Goal: Task Accomplishment & Management: Manage account settings

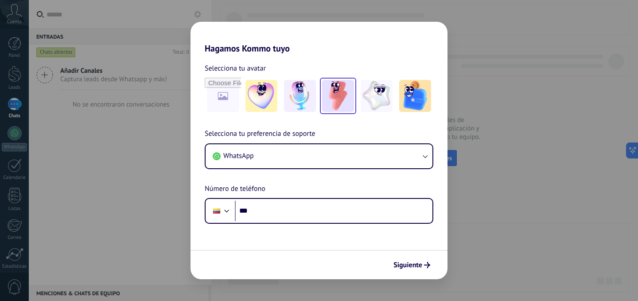
click at [339, 92] on img at bounding box center [338, 96] width 32 height 32
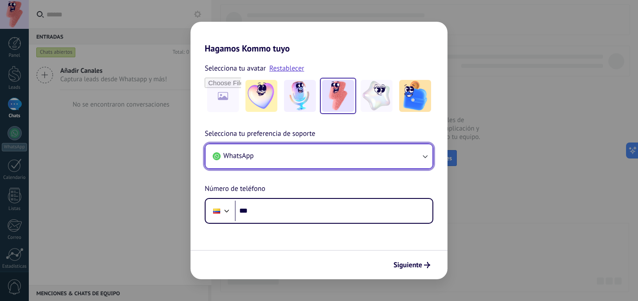
click at [276, 156] on button "WhatsApp" at bounding box center [319, 156] width 227 height 24
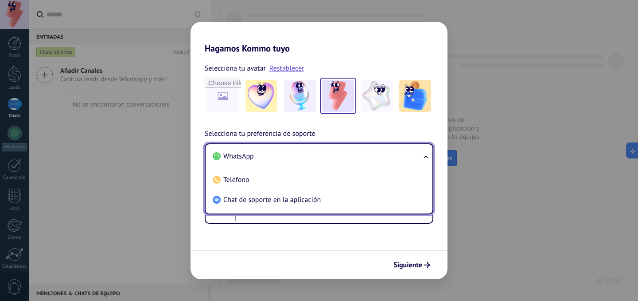
click at [354, 129] on div "Selecciona tu preferencia de soporte WhatsApp WhatsApp Teléfono Chat de soporte…" at bounding box center [319, 175] width 257 height 95
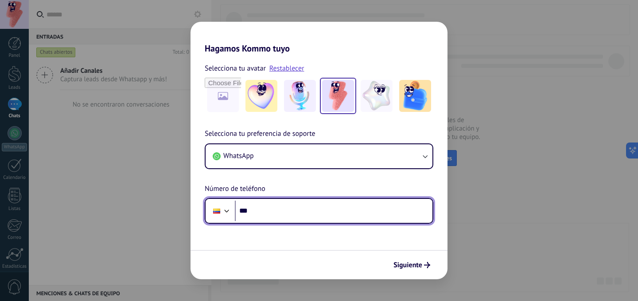
click at [286, 212] on input "***" at bounding box center [334, 210] width 198 height 20
type input "**********"
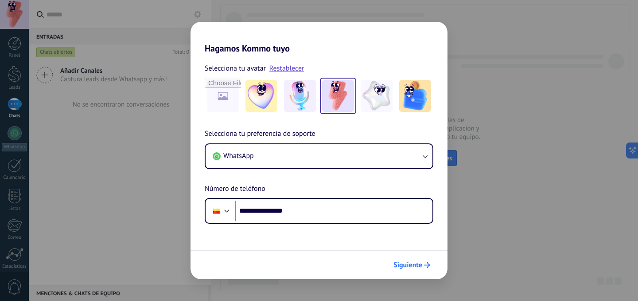
click at [409, 262] on span "Siguiente" at bounding box center [408, 265] width 29 height 6
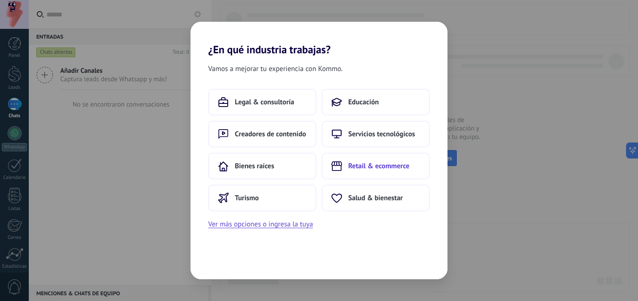
click at [367, 168] on span "Retail & ecommerce" at bounding box center [378, 165] width 61 height 9
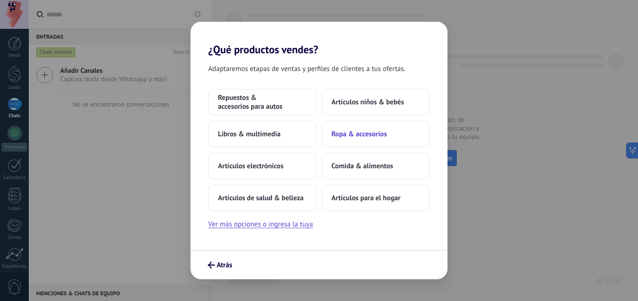
click at [366, 132] on span "Ropa & accesorios" at bounding box center [359, 133] width 55 height 9
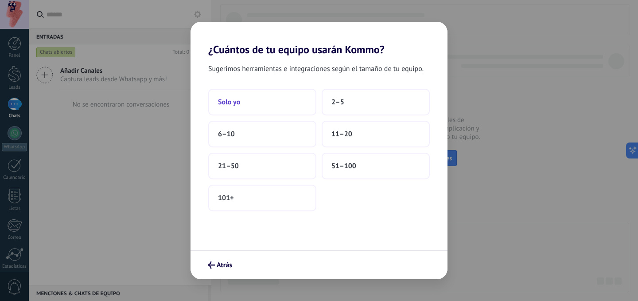
click at [262, 100] on button "Solo yo" at bounding box center [262, 102] width 108 height 27
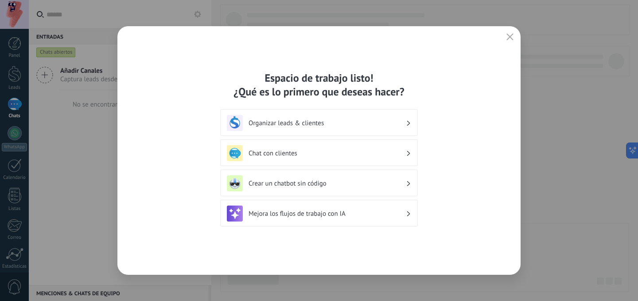
click at [347, 123] on h3 "Organizar leads & clientes" at bounding box center [327, 123] width 157 height 8
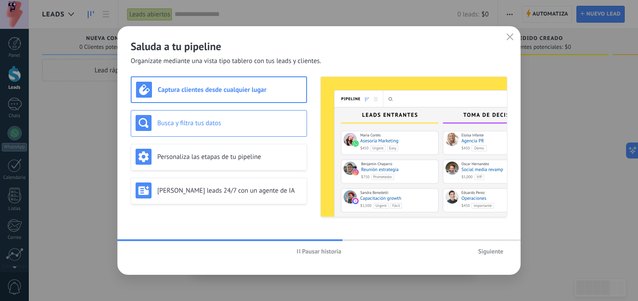
click at [169, 125] on h3 "Busca y filtra tus datos" at bounding box center [229, 123] width 145 height 8
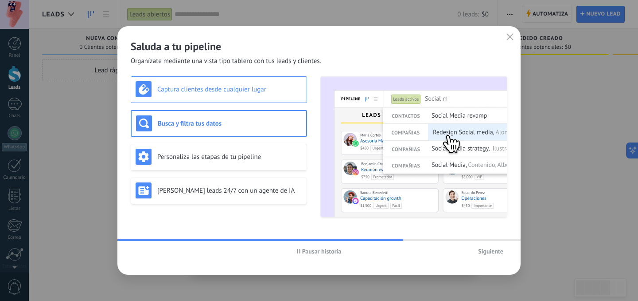
click at [198, 95] on div "Captura clientes desde cualquier lugar" at bounding box center [219, 89] width 167 height 16
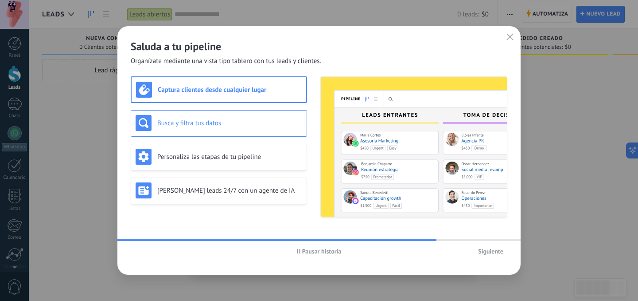
click at [192, 123] on h3 "Busca y filtra tus datos" at bounding box center [229, 123] width 145 height 8
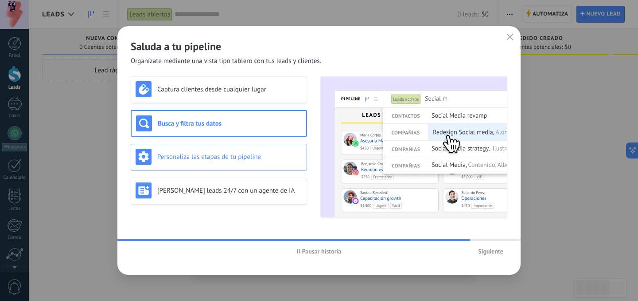
click at [199, 155] on h3 "Personaliza las etapas de tu pipeline" at bounding box center [229, 156] width 145 height 8
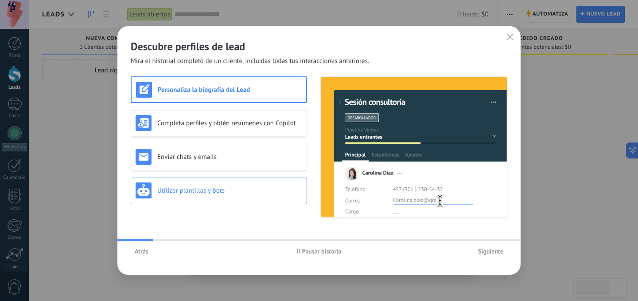
click at [206, 185] on div "Utilizar plantillas y bots" at bounding box center [219, 190] width 167 height 16
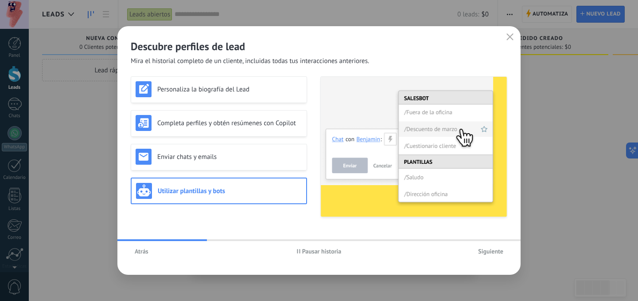
click at [491, 251] on span "Siguiente" at bounding box center [490, 251] width 25 height 6
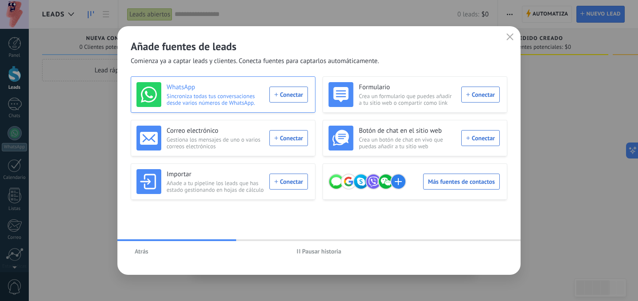
click at [290, 99] on div "WhatsApp Sincroniza todas tus conversaciones desde varios números de WhatsApp. …" at bounding box center [223, 94] width 172 height 25
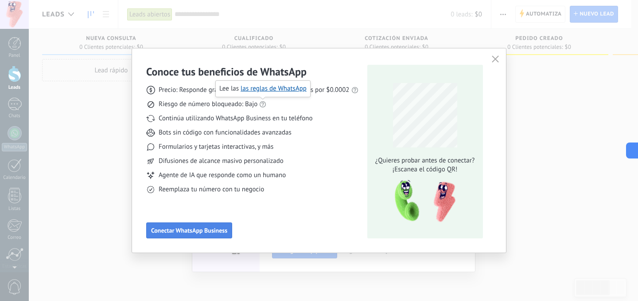
click at [190, 227] on span "Conectar WhatsApp Business" at bounding box center [189, 230] width 76 height 6
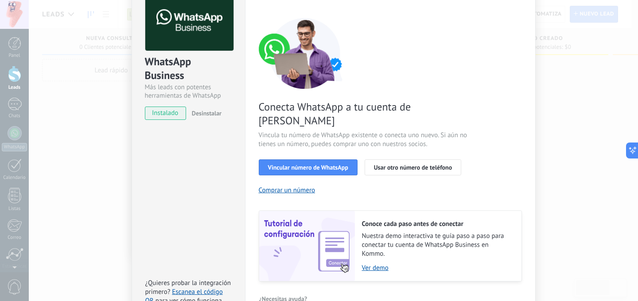
scroll to position [53, 0]
click at [330, 164] on span "Vincular número de WhatsApp" at bounding box center [308, 167] width 80 height 6
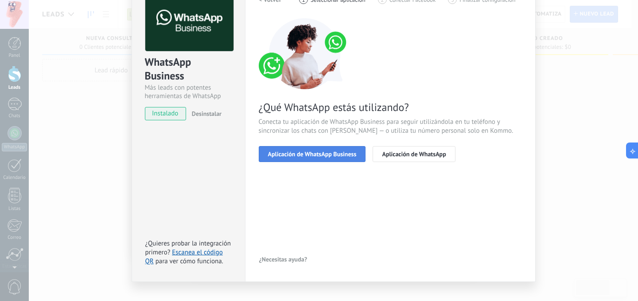
click at [332, 155] on span "Aplicación de WhatsApp Business" at bounding box center [312, 154] width 89 height 6
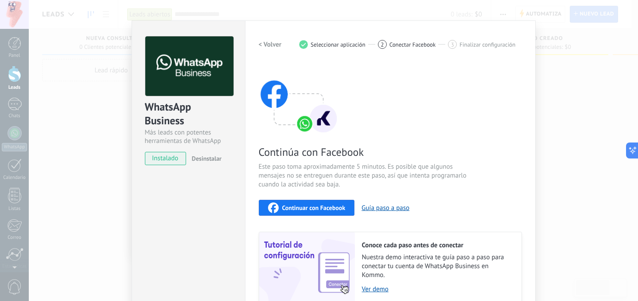
scroll to position [8, 0]
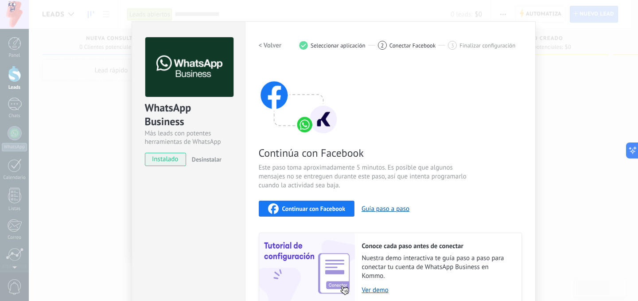
click at [273, 45] on h2 "< Volver" at bounding box center [270, 45] width 23 height 8
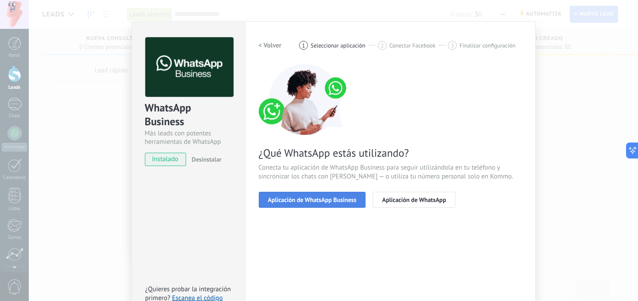
click at [309, 198] on span "Aplicación de WhatsApp Business" at bounding box center [312, 199] width 89 height 6
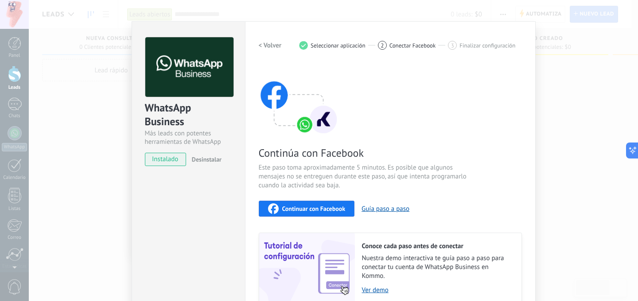
click at [294, 207] on span "Continuar con Facebook" at bounding box center [313, 208] width 63 height 6
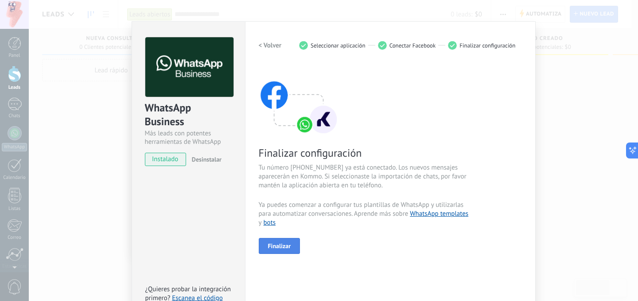
click at [273, 246] on span "Finalizar" at bounding box center [279, 245] width 23 height 6
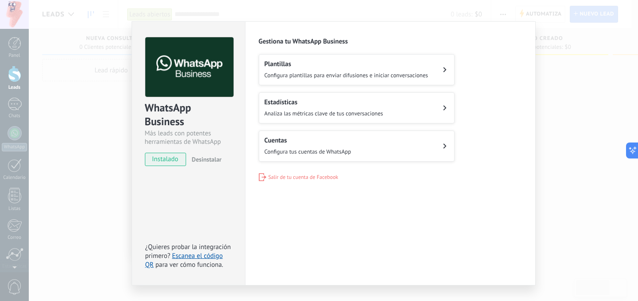
click at [551, 134] on div "WhatsApp Business Más leads con potentes herramientas de WhatsApp instalado Des…" at bounding box center [334, 150] width 610 height 301
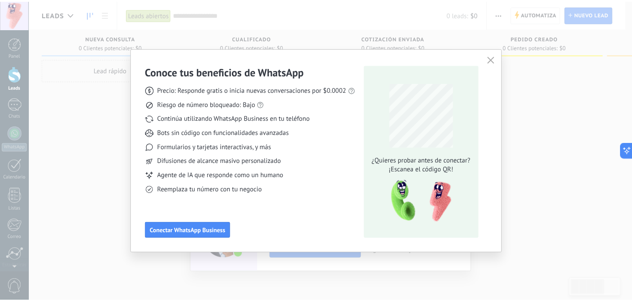
scroll to position [0, 0]
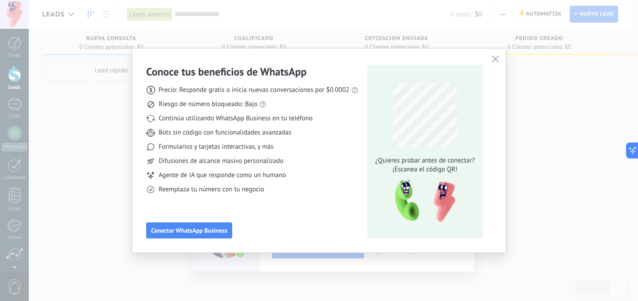
click at [495, 61] on icon "button" at bounding box center [495, 58] width 7 height 7
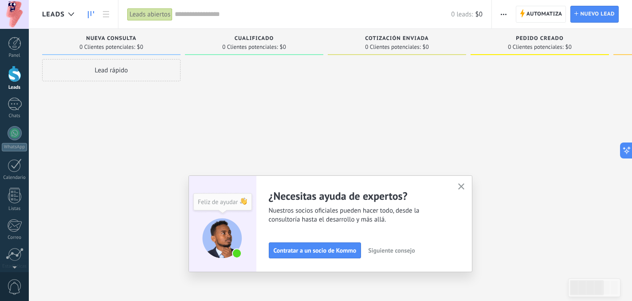
scroll to position [68, 0]
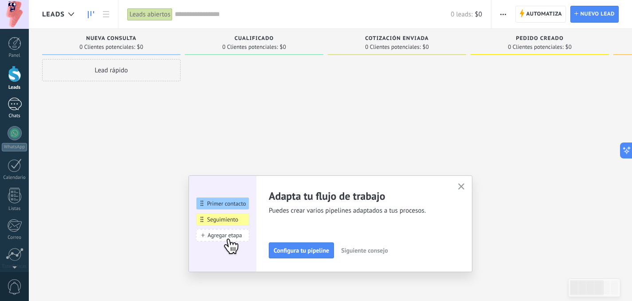
click at [16, 104] on div at bounding box center [15, 104] width 14 height 13
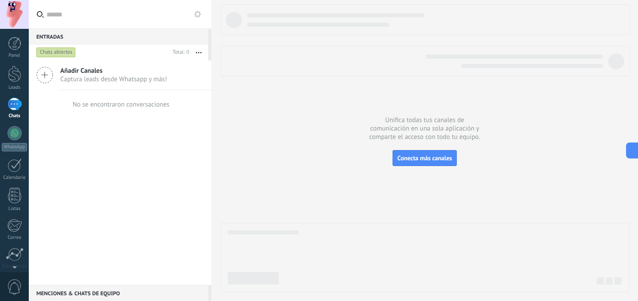
click at [418, 167] on div at bounding box center [424, 147] width 409 height 287
click at [415, 161] on span "Conecta más canales" at bounding box center [425, 158] width 55 height 8
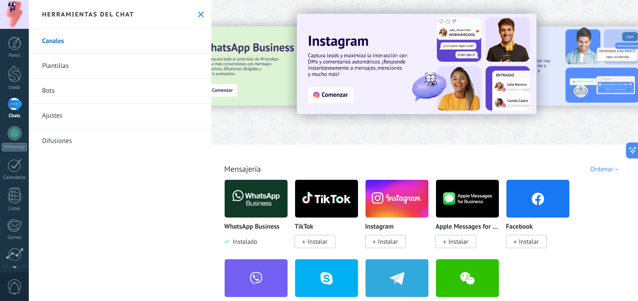
click at [251, 209] on img at bounding box center [256, 198] width 63 height 43
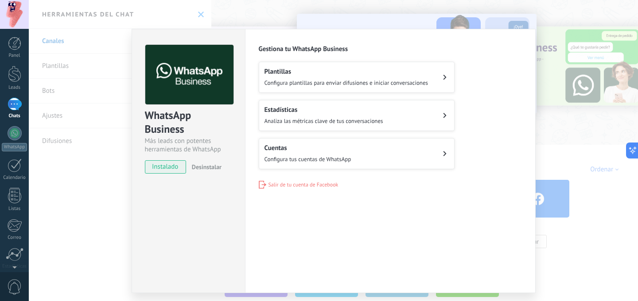
click at [348, 122] on span "Analiza las métricas clave de tus conversaciones" at bounding box center [324, 121] width 119 height 8
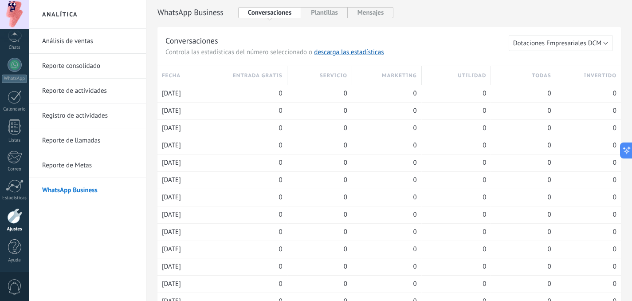
scroll to position [1, 0]
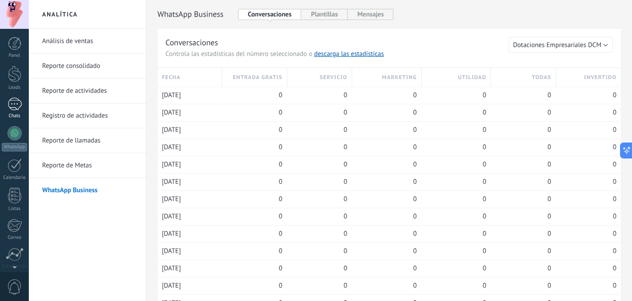
click at [17, 102] on div at bounding box center [15, 104] width 14 height 13
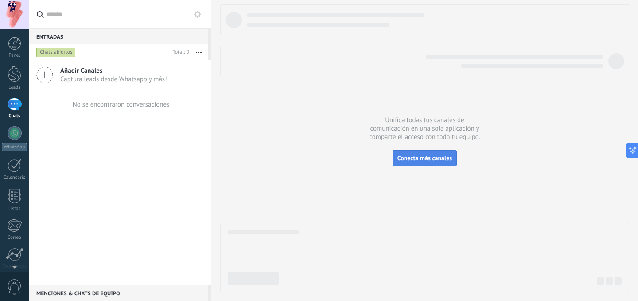
click at [416, 160] on span "Conecta más canales" at bounding box center [425, 158] width 55 height 8
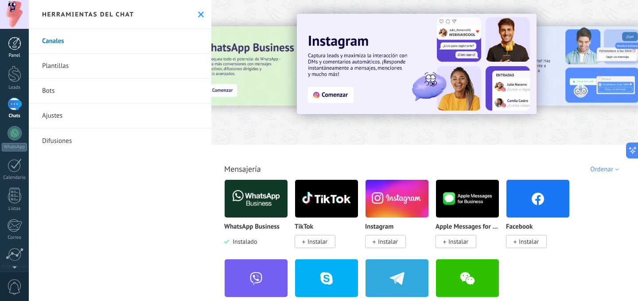
click at [15, 47] on div at bounding box center [14, 43] width 13 height 13
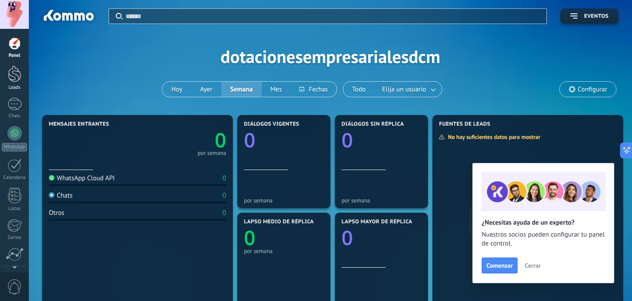
click at [13, 79] on div at bounding box center [14, 74] width 13 height 16
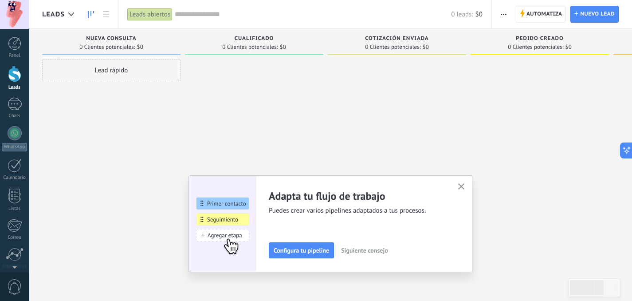
click at [16, 47] on div at bounding box center [14, 43] width 13 height 13
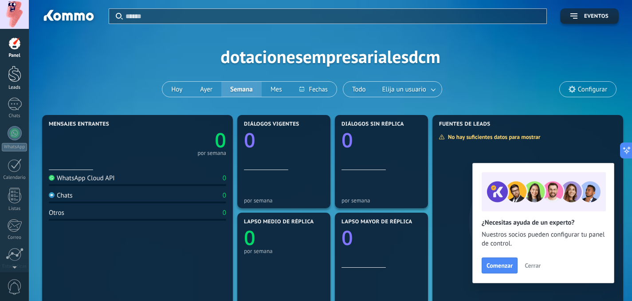
click at [16, 77] on div at bounding box center [14, 74] width 13 height 16
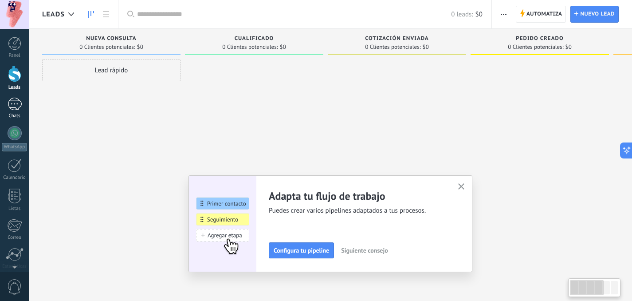
click at [12, 105] on div at bounding box center [15, 104] width 14 height 13
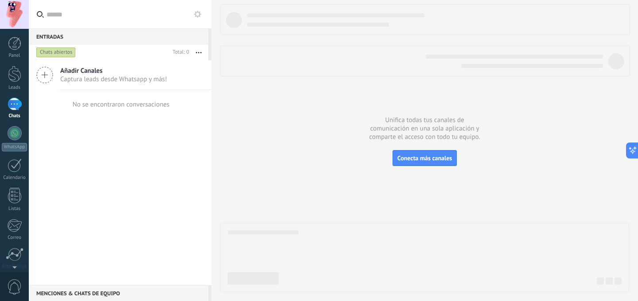
click at [86, 77] on span "Captura leads desde Whatsapp y más!" at bounding box center [113, 79] width 107 height 8
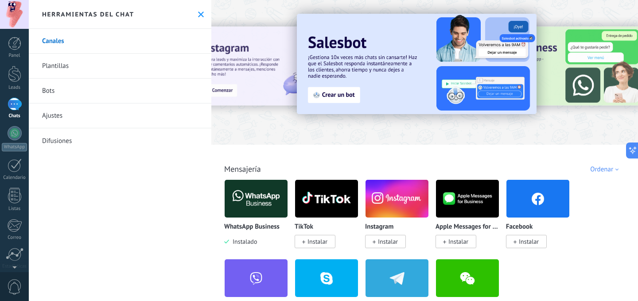
click at [265, 196] on img at bounding box center [256, 198] width 63 height 43
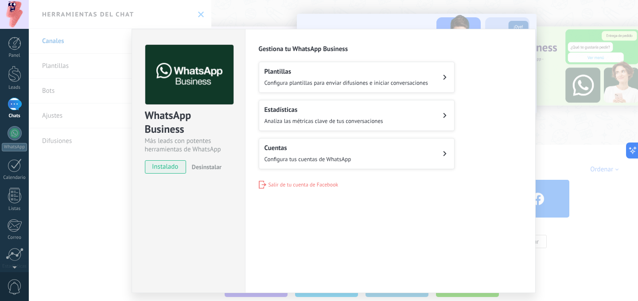
click at [314, 157] on span "Configura tus cuentas de WhatsApp" at bounding box center [308, 159] width 87 height 8
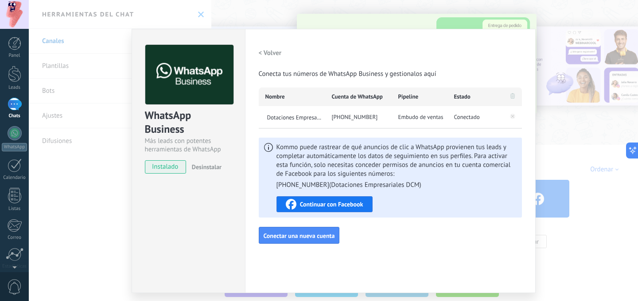
click at [544, 127] on div "WhatsApp Business Más leads con potentes herramientas de WhatsApp instalado Des…" at bounding box center [334, 150] width 610 height 301
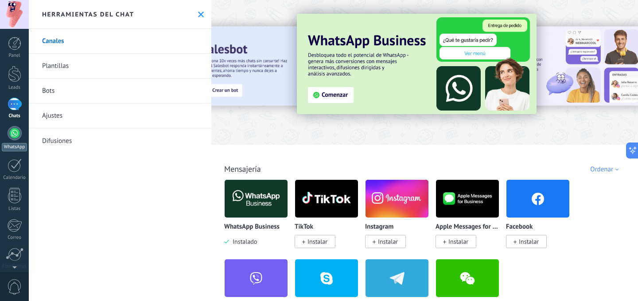
click at [11, 137] on div at bounding box center [15, 133] width 14 height 14
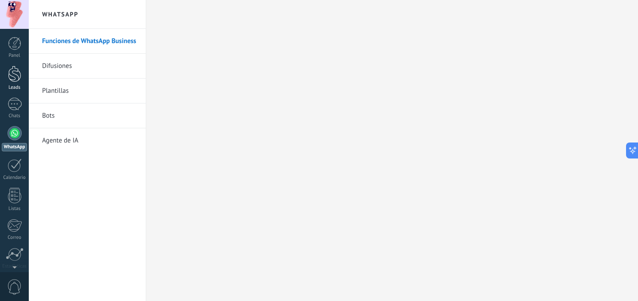
click at [15, 76] on div at bounding box center [14, 74] width 13 height 16
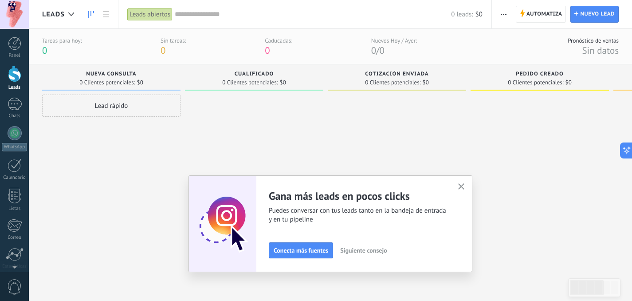
click at [165, 17] on div "Leads abiertos" at bounding box center [149, 14] width 45 height 13
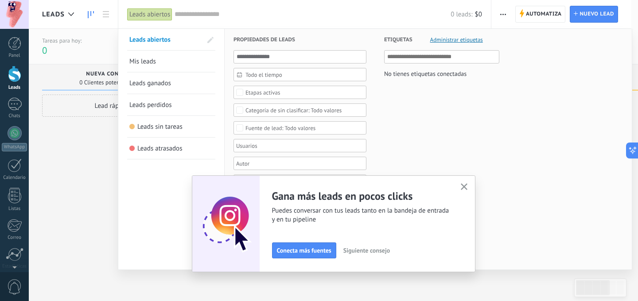
click at [234, 12] on input "text" at bounding box center [313, 14] width 276 height 9
click at [104, 15] on div at bounding box center [319, 150] width 638 height 301
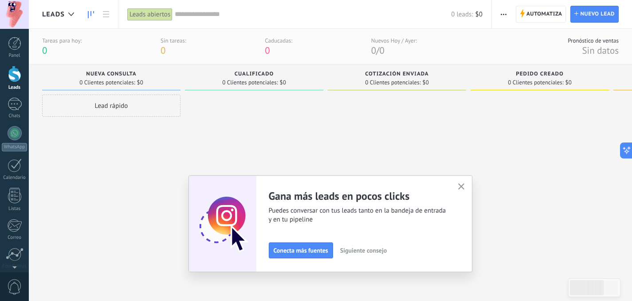
click at [104, 15] on icon at bounding box center [106, 14] width 6 height 6
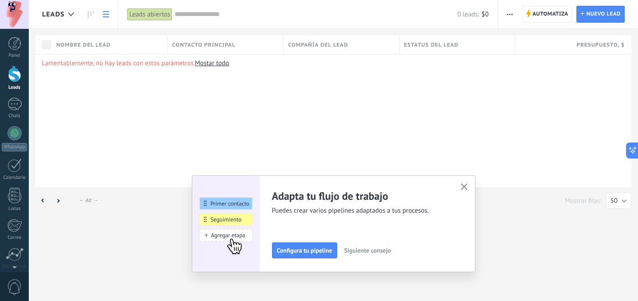
click at [104, 15] on icon at bounding box center [106, 14] width 6 height 6
click at [94, 13] on link at bounding box center [90, 14] width 15 height 17
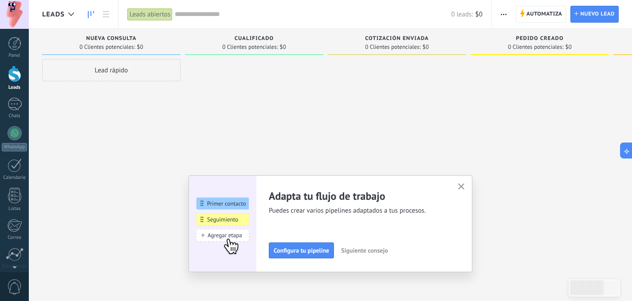
click at [505, 15] on icon "button" at bounding box center [503, 14] width 6 height 1
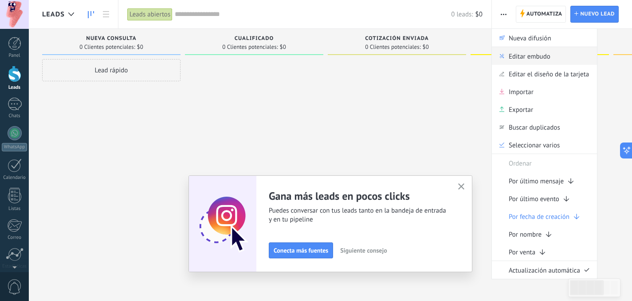
click at [511, 57] on span "Editar embudo" at bounding box center [529, 56] width 42 height 18
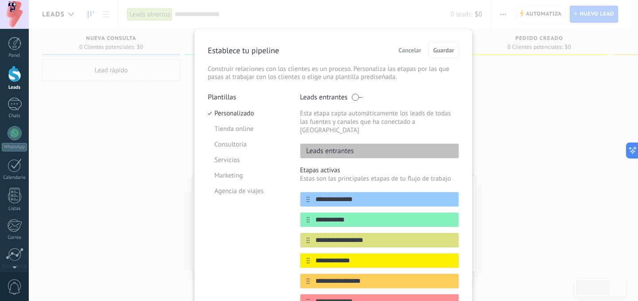
click at [413, 47] on span "Cancelar" at bounding box center [410, 50] width 23 height 6
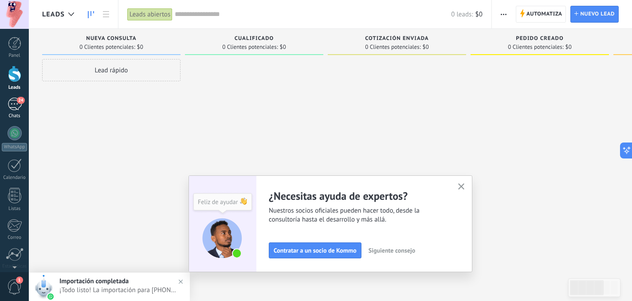
click at [18, 104] on div "24" at bounding box center [15, 104] width 14 height 13
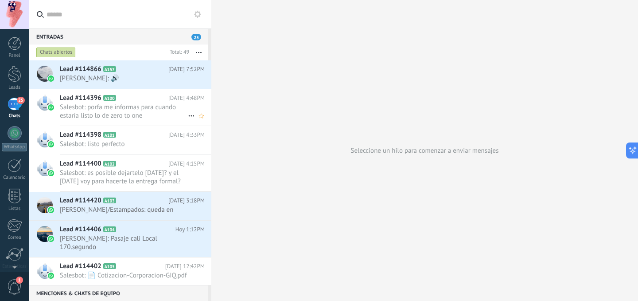
click at [150, 116] on span "Salesbot: porfa me informas para cuando estaría listo lo de zero to one" at bounding box center [124, 111] width 128 height 17
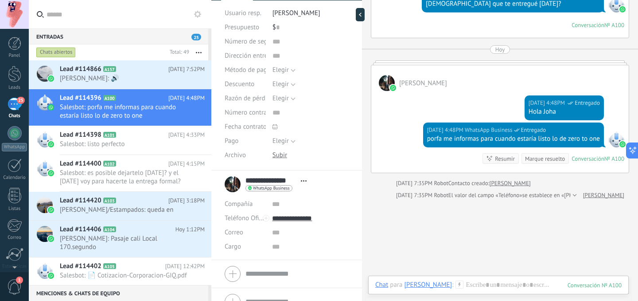
scroll to position [84, 0]
click at [361, 17] on div at bounding box center [360, 14] width 9 height 13
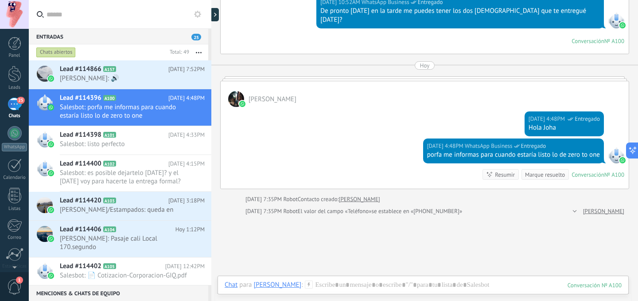
scroll to position [1467, 0]
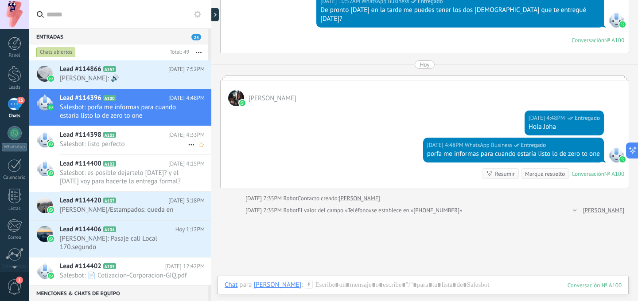
click at [126, 145] on span "Salesbot: listo perfecto" at bounding box center [124, 144] width 128 height 8
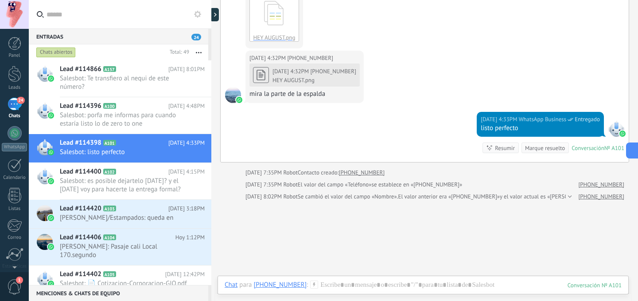
scroll to position [1547, 0]
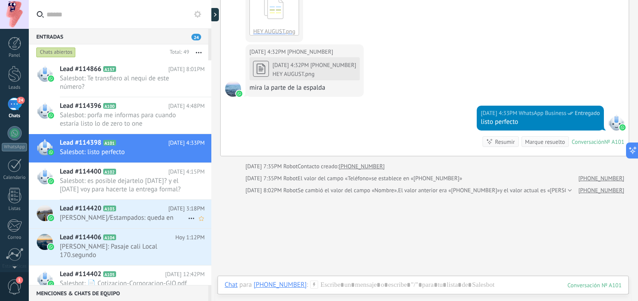
click at [131, 207] on h2 "Lead #114420 A103" at bounding box center [114, 208] width 109 height 9
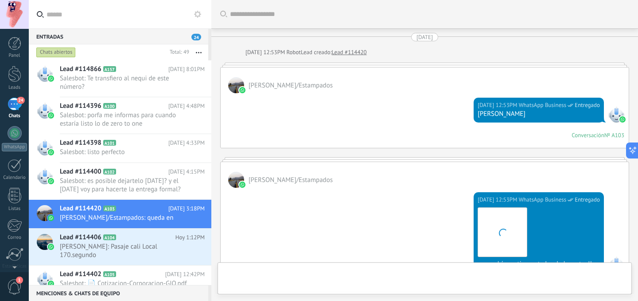
scroll to position [1008, 0]
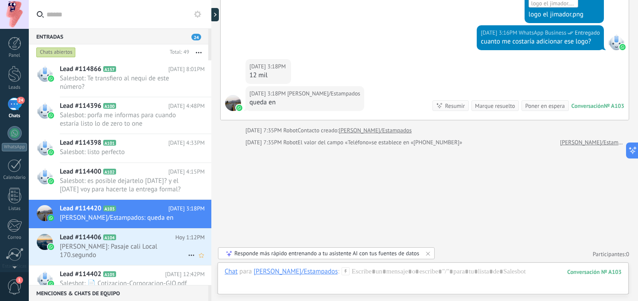
click at [117, 244] on span "[PERSON_NAME]: Pasaje cali Local 170.segundo" at bounding box center [124, 250] width 128 height 17
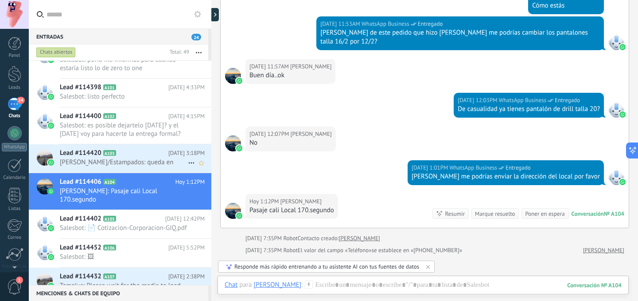
scroll to position [59, 0]
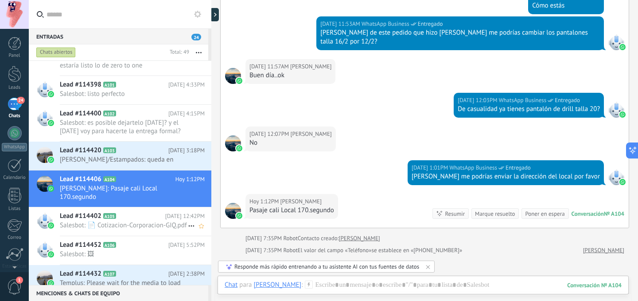
click at [141, 221] on span "Salesbot: 📄 Cotizacion-Corporacion-GIQ.pdf" at bounding box center [124, 225] width 128 height 8
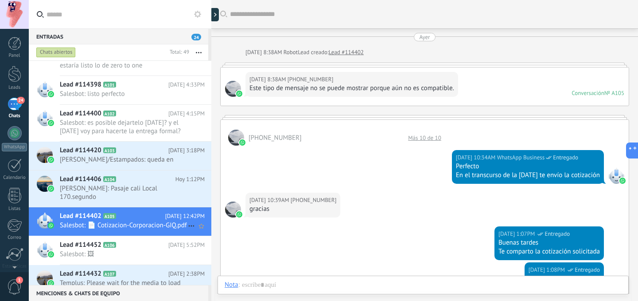
scroll to position [467, 0]
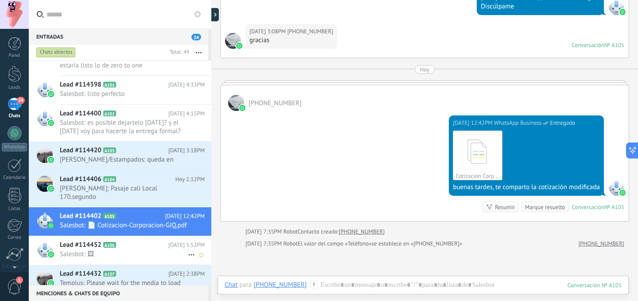
click at [136, 249] on div "Lead #114452 A106 [DATE] 5:52PM Salesbot: 🖼" at bounding box center [136, 250] width 152 height 28
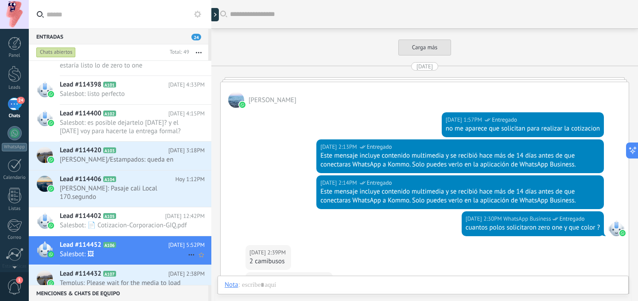
scroll to position [1585, 0]
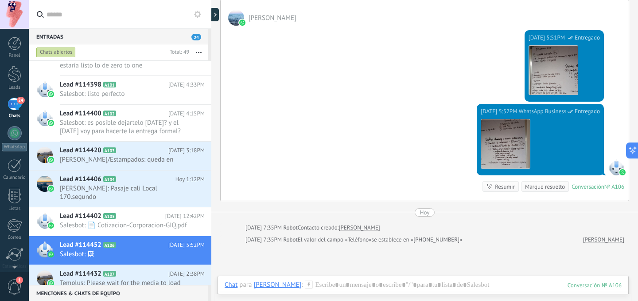
click at [196, 37] on span "24" at bounding box center [196, 37] width 10 height 7
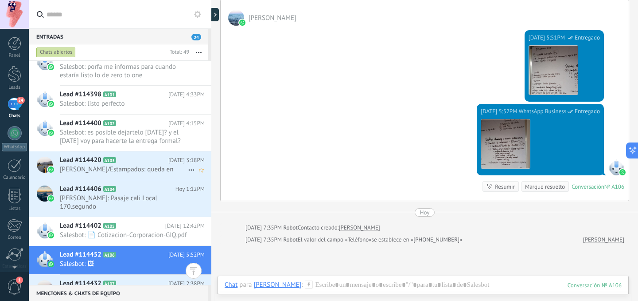
scroll to position [0, 0]
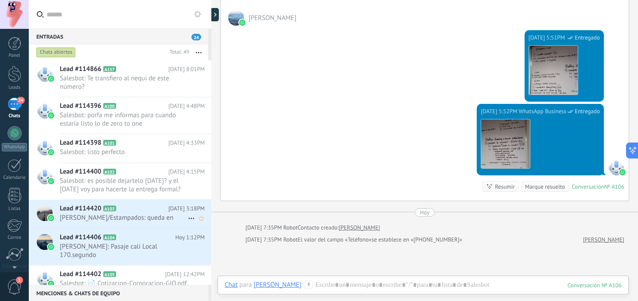
click at [129, 218] on span "[PERSON_NAME]/Estampados: queda en" at bounding box center [124, 217] width 128 height 8
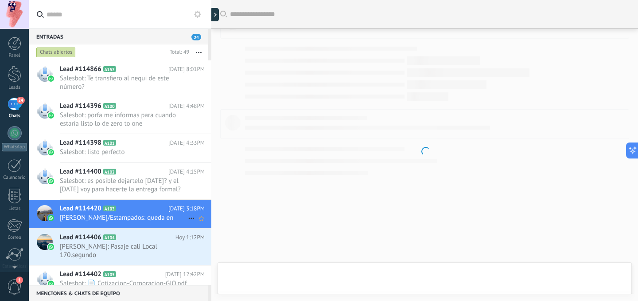
scroll to position [960, 0]
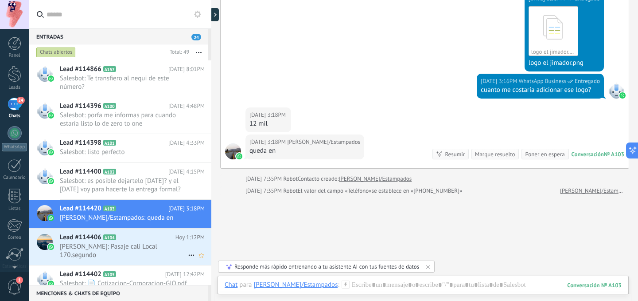
click at [137, 249] on span "[PERSON_NAME]: Pasaje cali Local 170.segundo" at bounding box center [124, 250] width 128 height 17
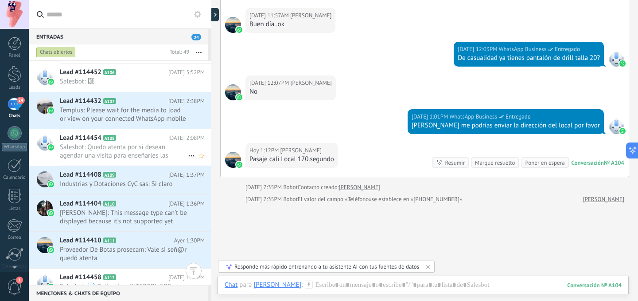
scroll to position [239, 0]
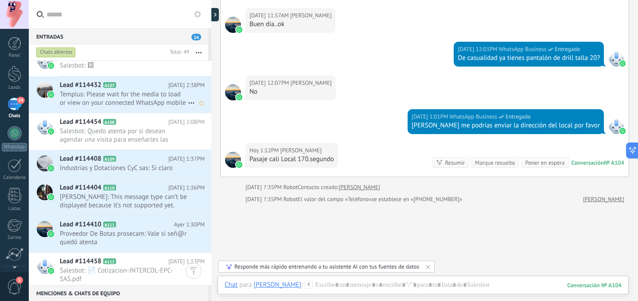
click at [152, 99] on span "Templus: Please wait for the media to load or view on your connected WhatsApp m…" at bounding box center [124, 98] width 128 height 17
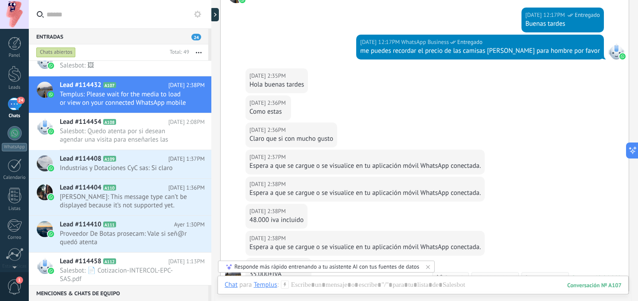
scroll to position [1132, 0]
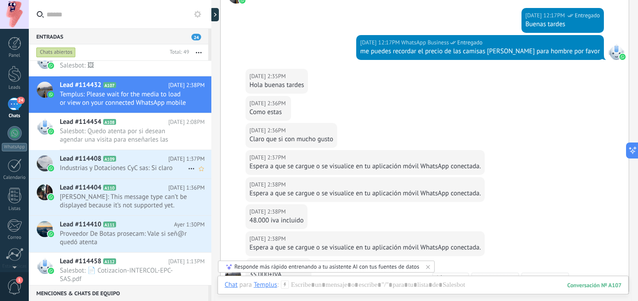
click at [147, 166] on span "Industrias y Dotaciones CyC sas: Si claro" at bounding box center [124, 168] width 128 height 8
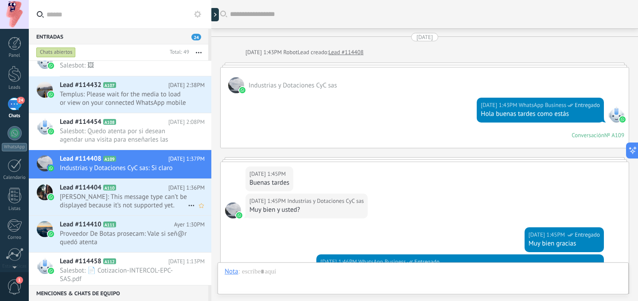
scroll to position [901, 0]
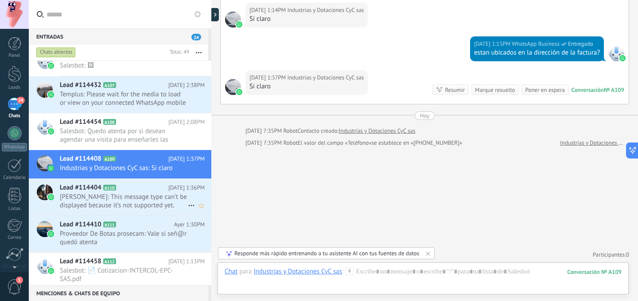
click at [141, 199] on span "[PERSON_NAME]: This message type can’t be displayed because it’s not supported …" at bounding box center [124, 200] width 128 height 17
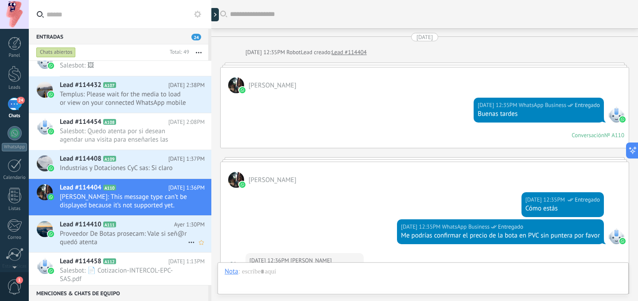
scroll to position [897, 0]
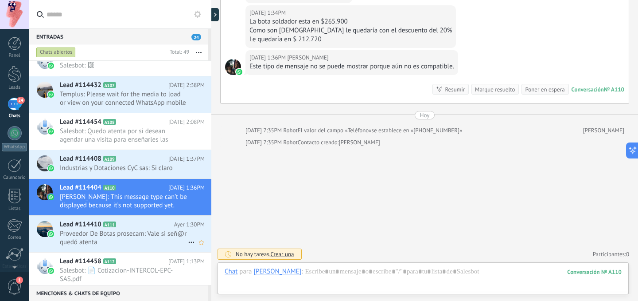
click at [129, 234] on span "Proveedor De Botas prosecam: Vale si señ@r quedó atenta" at bounding box center [124, 237] width 128 height 17
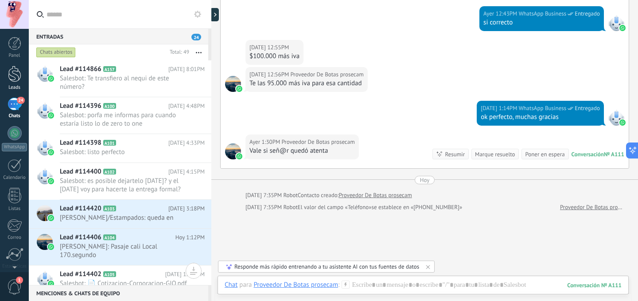
click at [16, 72] on div at bounding box center [14, 74] width 13 height 16
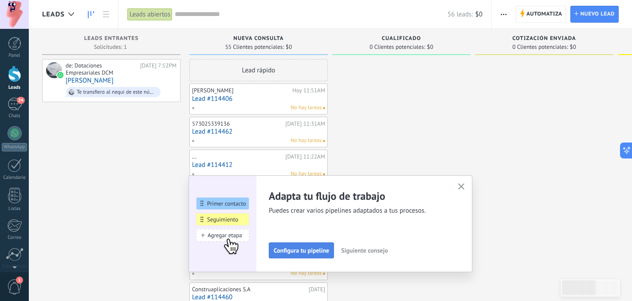
click at [306, 247] on span "Configura tu pipeline" at bounding box center [300, 250] width 55 height 6
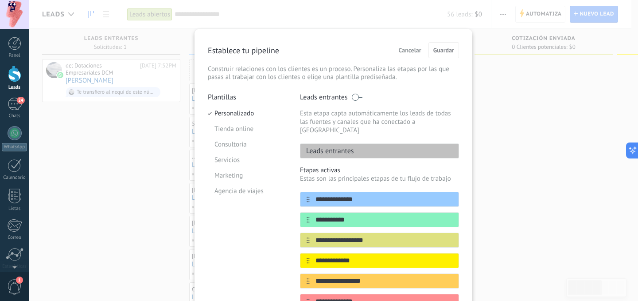
click at [357, 99] on span at bounding box center [357, 97] width 11 height 7
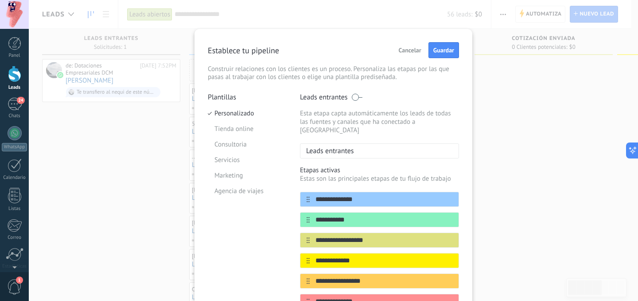
click at [356, 98] on span at bounding box center [357, 97] width 11 height 7
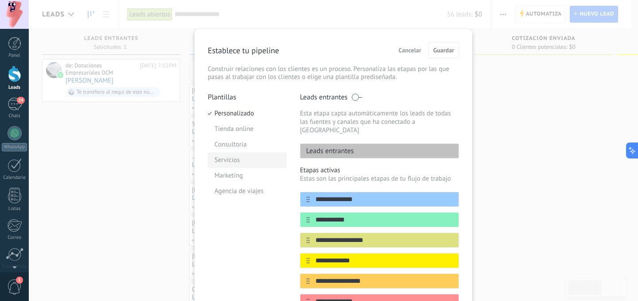
click at [264, 155] on li "Servicios" at bounding box center [247, 160] width 79 height 16
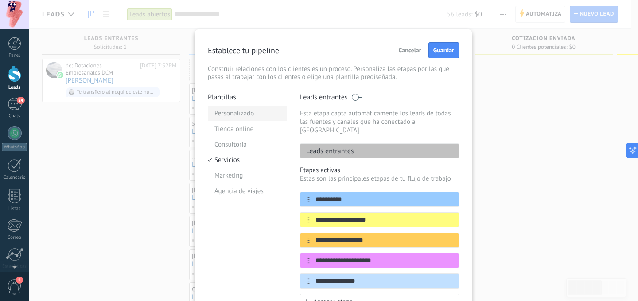
click at [244, 111] on li "Personalizado" at bounding box center [247, 113] width 79 height 16
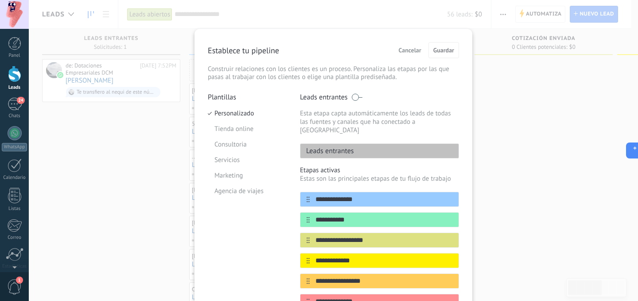
click at [351, 146] on p "Leads entrantes" at bounding box center [328, 150] width 54 height 9
click at [352, 143] on div "Leads entrantes" at bounding box center [379, 150] width 159 height 15
click at [348, 146] on p "Leads entrantes" at bounding box center [328, 150] width 54 height 9
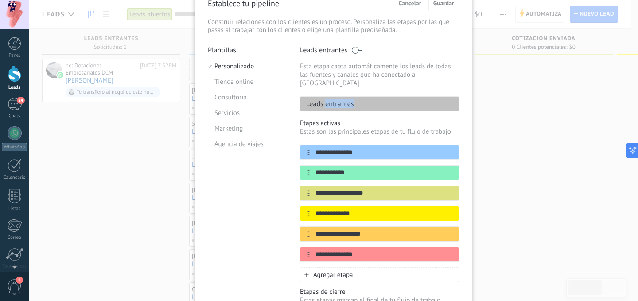
scroll to position [49, 0]
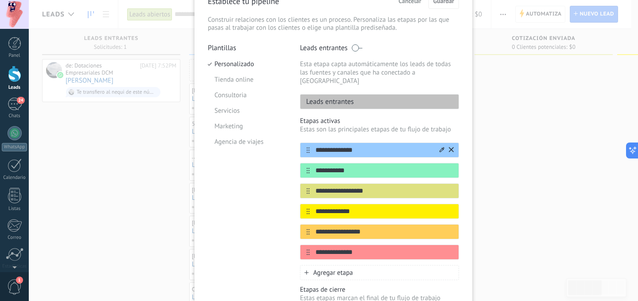
click at [361, 145] on input "**********" at bounding box center [374, 149] width 129 height 9
click at [350, 166] on input "**********" at bounding box center [374, 170] width 129 height 9
type input "**********"
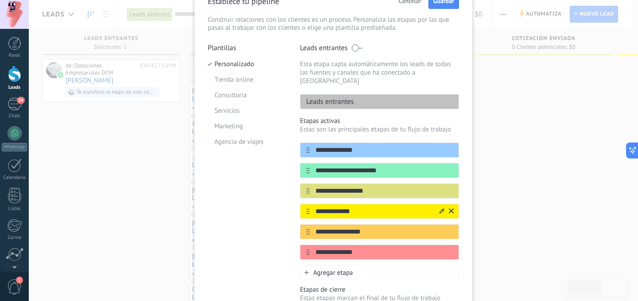
click at [357, 207] on input "**********" at bounding box center [374, 211] width 129 height 9
drag, startPoint x: 357, startPoint y: 203, endPoint x: 311, endPoint y: 202, distance: 46.1
click at [311, 207] on input "**********" at bounding box center [374, 211] width 129 height 9
type input "**********"
click at [361, 227] on input "**********" at bounding box center [374, 231] width 129 height 9
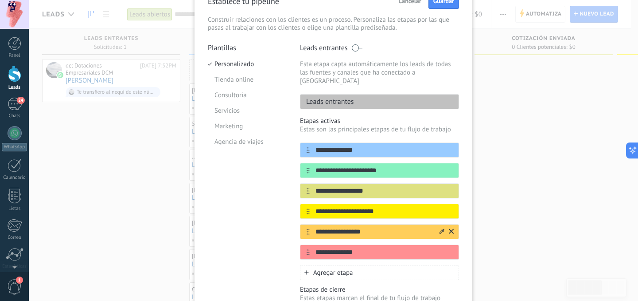
click at [361, 227] on input "**********" at bounding box center [374, 231] width 129 height 9
type input "**********"
click at [450, 249] on icon at bounding box center [451, 251] width 5 height 5
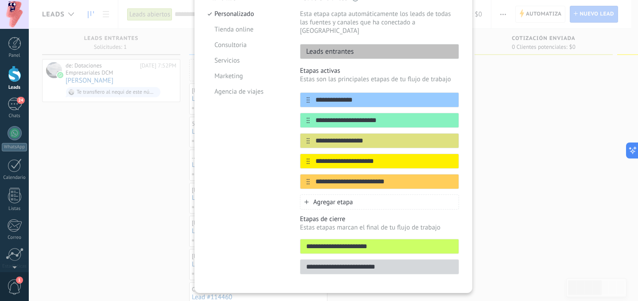
scroll to position [113, 0]
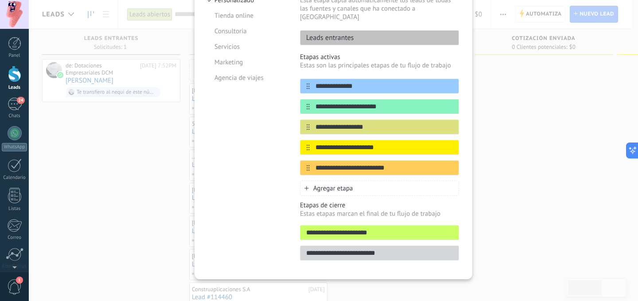
click at [409, 228] on input "**********" at bounding box center [380, 232] width 158 height 9
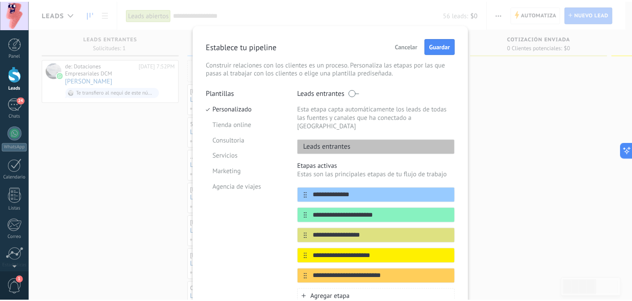
scroll to position [3, 0]
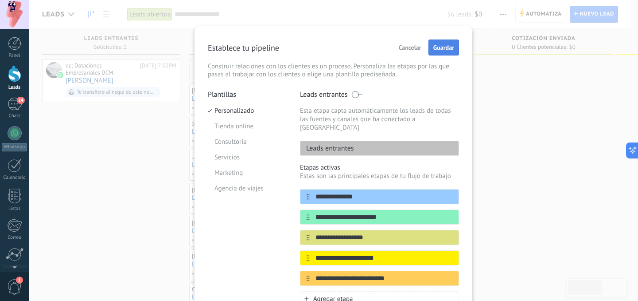
click at [449, 47] on span "Guardar" at bounding box center [444, 47] width 21 height 6
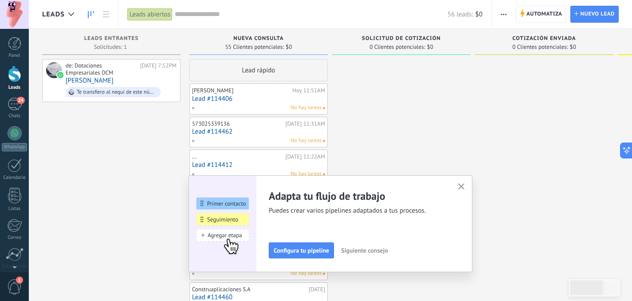
click at [306, 96] on link "Lead #114406" at bounding box center [258, 99] width 133 height 8
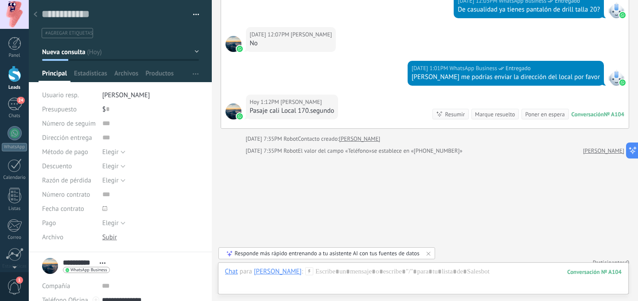
click at [196, 14] on div "Guardar y crear Imprimir Administrar etiquetas Exportar a excel" at bounding box center [121, 19] width 184 height 38
click at [192, 15] on button "button" at bounding box center [193, 14] width 13 height 13
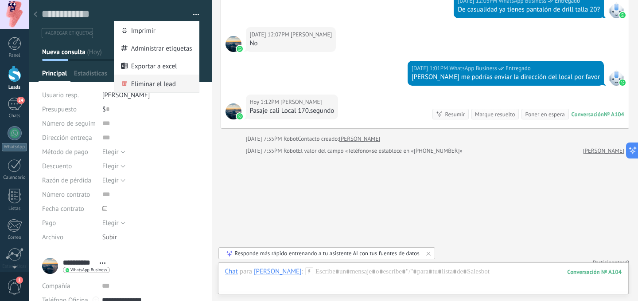
click at [172, 86] on span "Eliminar el lead" at bounding box center [153, 83] width 45 height 18
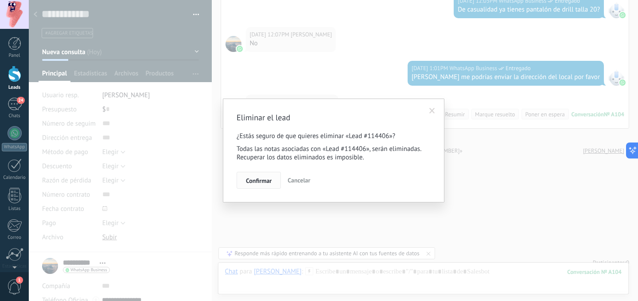
click at [264, 180] on span "Confirmar" at bounding box center [259, 180] width 26 height 6
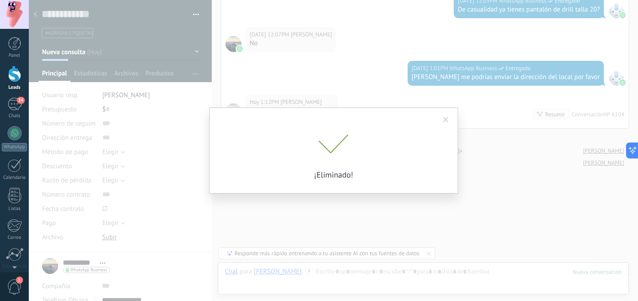
scroll to position [314, 0]
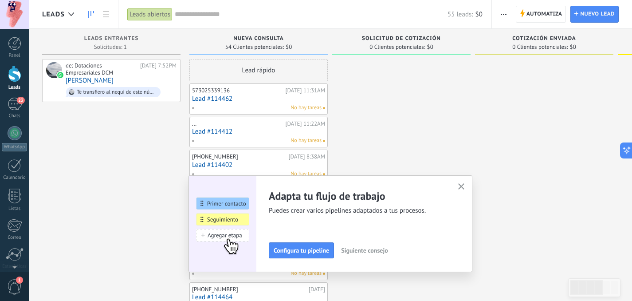
click at [504, 17] on span "button" at bounding box center [503, 14] width 6 height 17
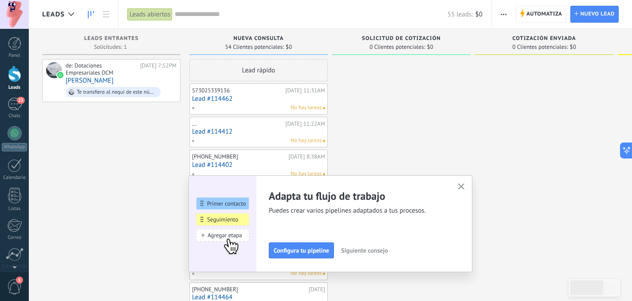
click at [353, 252] on span "Siguiente consejo" at bounding box center [364, 250] width 47 height 6
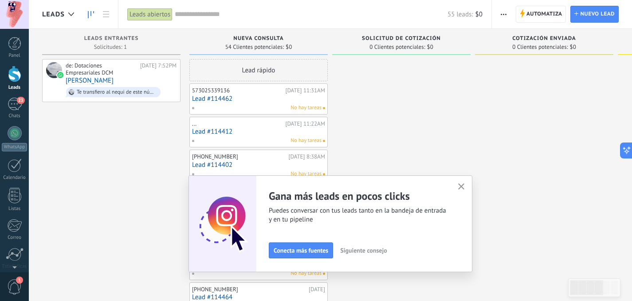
click at [358, 253] on span "Siguiente consejo" at bounding box center [363, 250] width 47 height 6
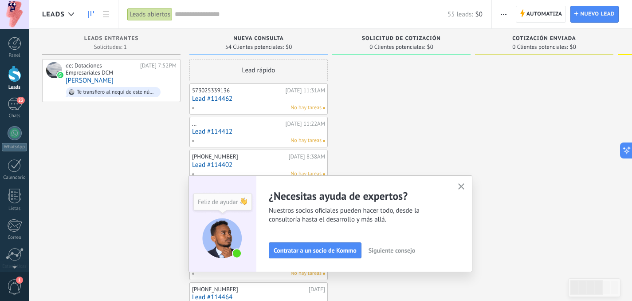
click at [380, 250] on span "Siguiente consejo" at bounding box center [391, 250] width 47 height 6
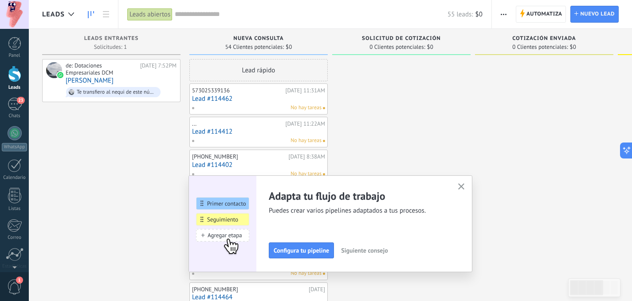
click at [465, 187] on use "button" at bounding box center [461, 186] width 7 height 7
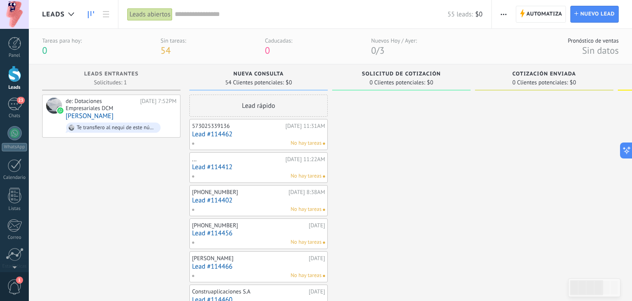
click at [261, 137] on link "Lead #114462" at bounding box center [258, 134] width 133 height 8
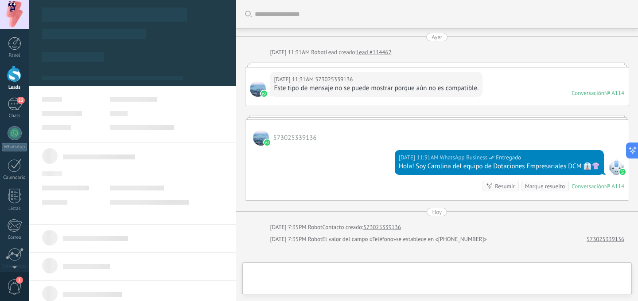
type textarea "**********"
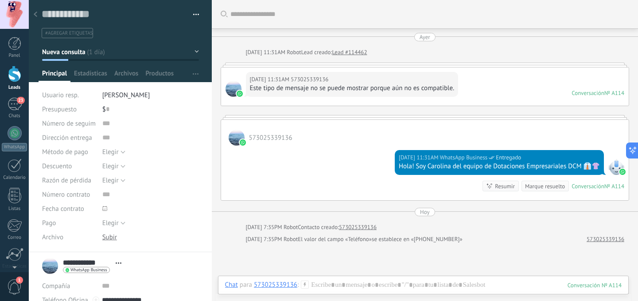
click at [330, 141] on div "573025339136" at bounding box center [425, 133] width 408 height 26
click at [352, 163] on div "[DATE] 11:31AM WhatsApp Business Entregado Hola! Soy Carolina del equipo de Dot…" at bounding box center [425, 172] width 408 height 55
click at [461, 86] on div "[DATE] 11:31AM 573025339136 Este tipo de mensaje no se puede mostrar porque aún…" at bounding box center [425, 86] width 408 height 38
click at [35, 16] on use at bounding box center [36, 14] width 4 height 5
